Goal: Task Accomplishment & Management: Manage account settings

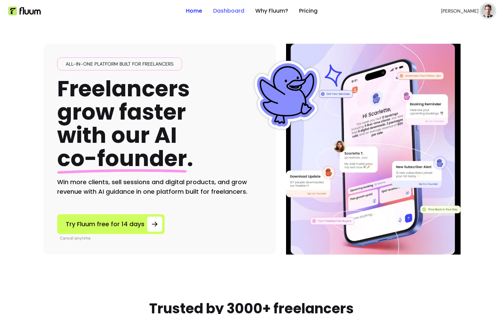
click at [221, 10] on link "Dashboard" at bounding box center [228, 11] width 31 height 8
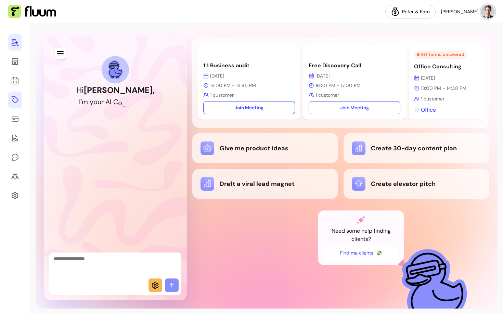
click at [14, 102] on icon at bounding box center [15, 99] width 7 height 7
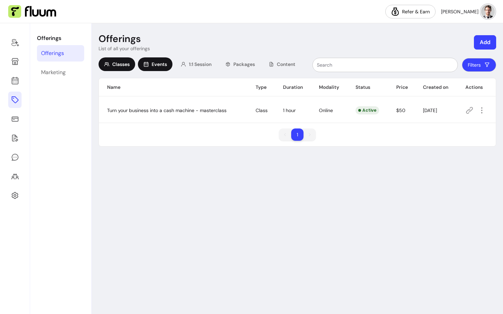
click at [154, 62] on span "Events" at bounding box center [159, 64] width 15 height 7
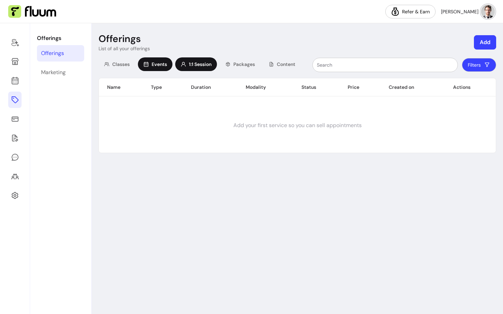
click at [193, 63] on span "1:1 Session" at bounding box center [200, 64] width 23 height 7
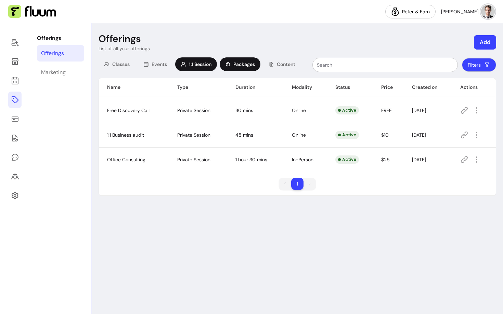
click at [232, 67] on div "Packages" at bounding box center [240, 64] width 41 height 14
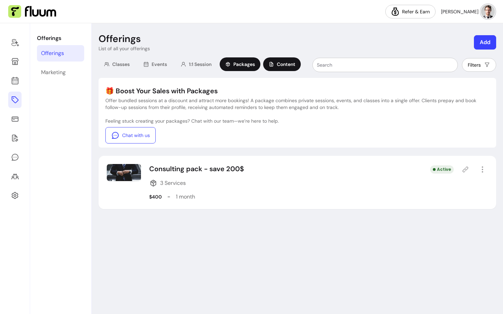
click at [277, 70] on div "Content" at bounding box center [282, 64] width 38 height 14
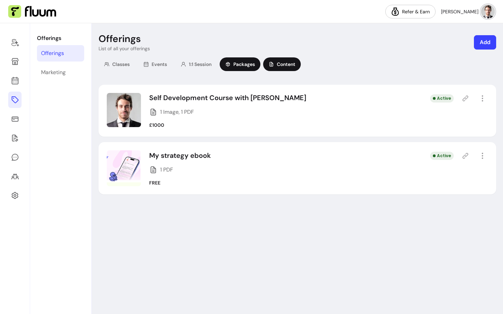
click at [241, 65] on span "Packages" at bounding box center [244, 64] width 22 height 7
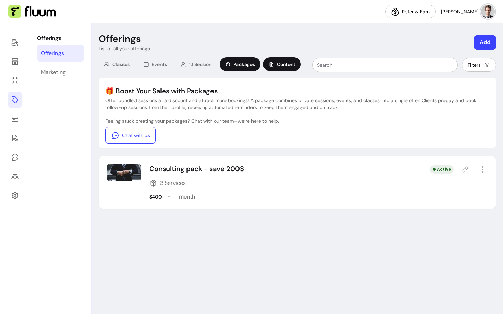
click at [273, 67] on icon at bounding box center [271, 64] width 5 height 5
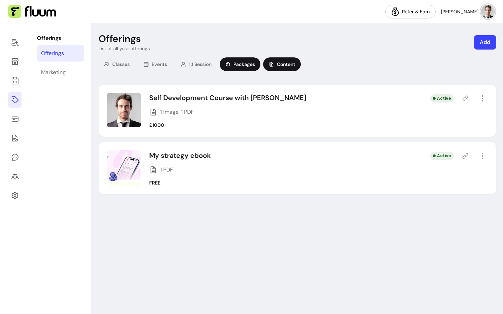
click at [241, 66] on span "Packages" at bounding box center [244, 64] width 22 height 7
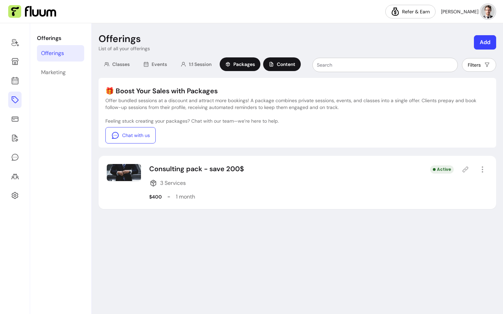
click at [274, 65] on icon at bounding box center [271, 64] width 5 height 5
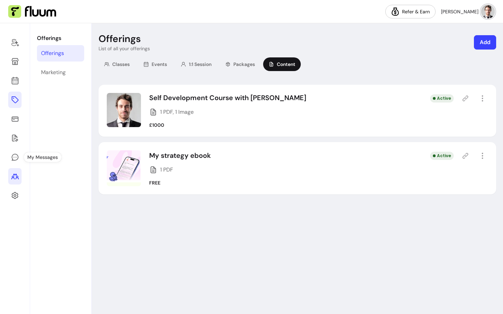
click at [14, 178] on icon at bounding box center [15, 176] width 8 height 8
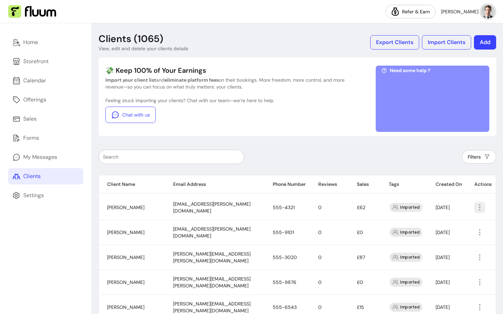
click at [476, 207] on icon "button" at bounding box center [480, 208] width 8 height 8
click at [435, 224] on span "Amend" at bounding box center [453, 223] width 50 height 7
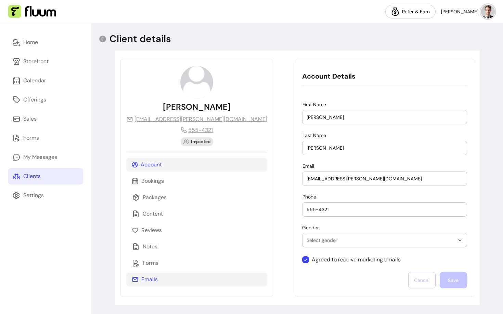
click at [148, 278] on p "Emails" at bounding box center [149, 280] width 16 height 8
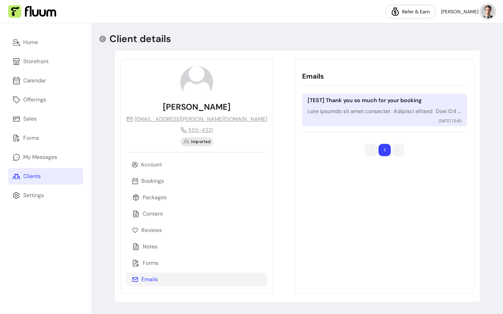
click at [433, 104] on p "[TEST] Thank you so much for your booking" at bounding box center [385, 100] width 154 height 8
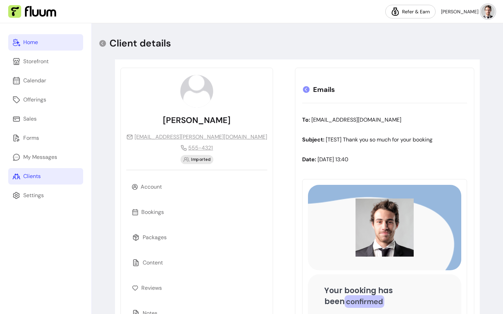
click at [29, 46] on div "Home" at bounding box center [30, 42] width 15 height 8
